Goal: Complete application form

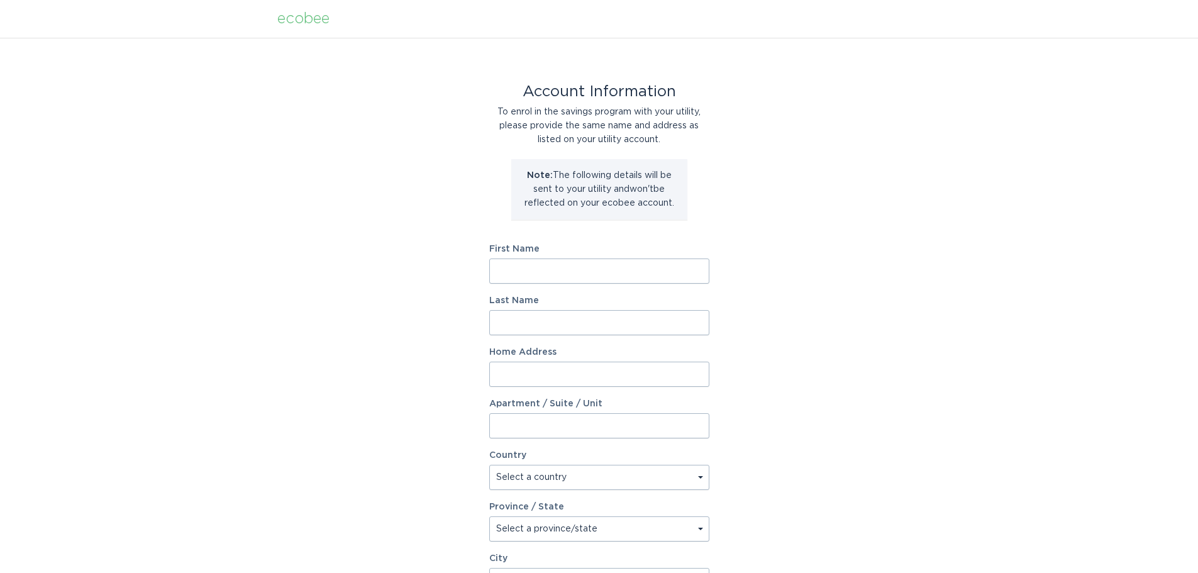
click at [603, 272] on input "First Name" at bounding box center [599, 271] width 220 height 25
type input "John"
type input "Pickens"
type input "3009 Cajuiles Drive"
select select "US"
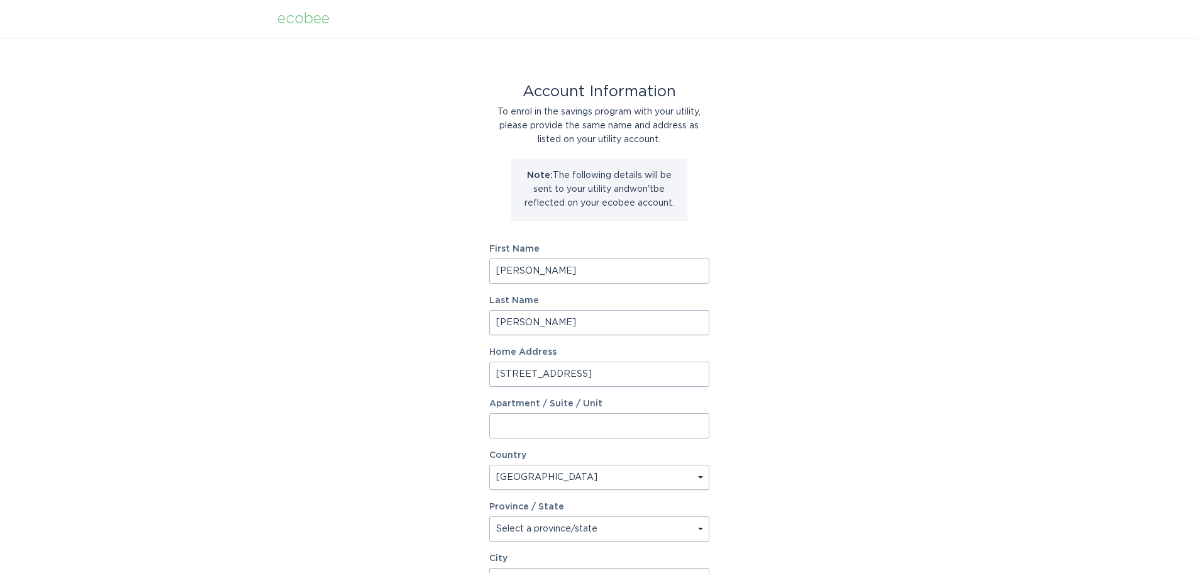
type input "Pflugerville"
type input "78660"
select select "TX"
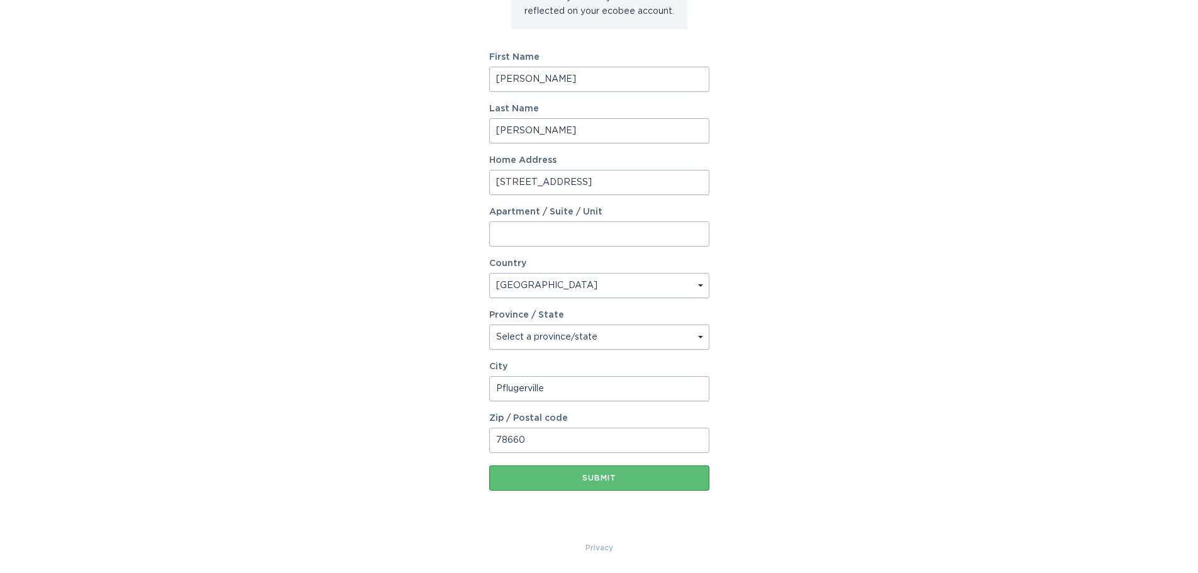
scroll to position [192, 0]
click at [600, 476] on div "Submit" at bounding box center [600, 478] width 208 height 8
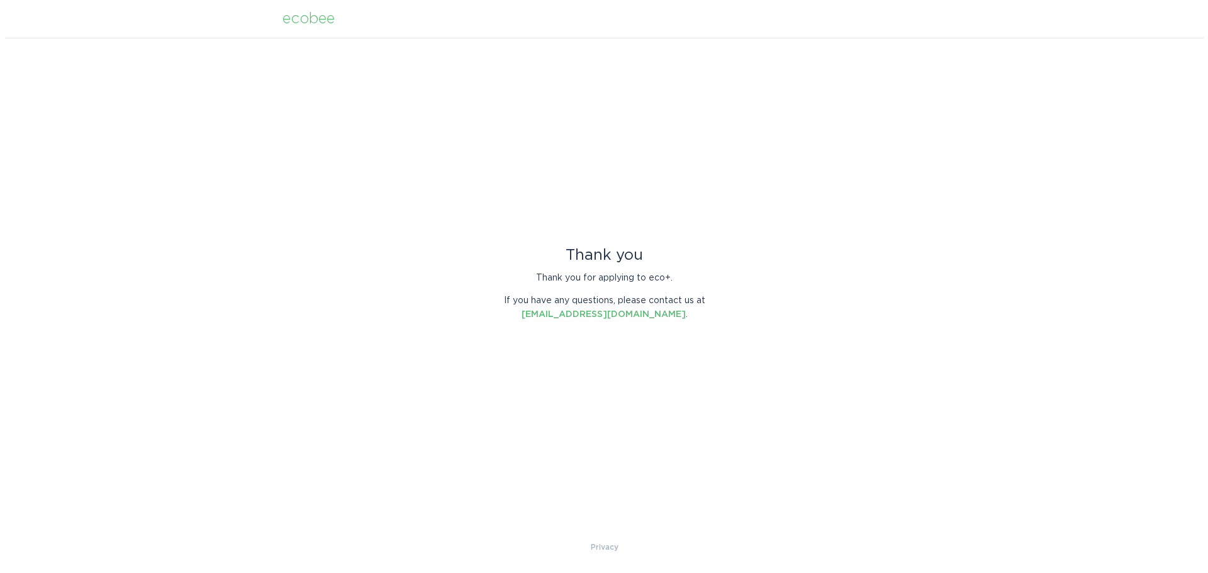
scroll to position [0, 0]
